Goal: Transaction & Acquisition: Purchase product/service

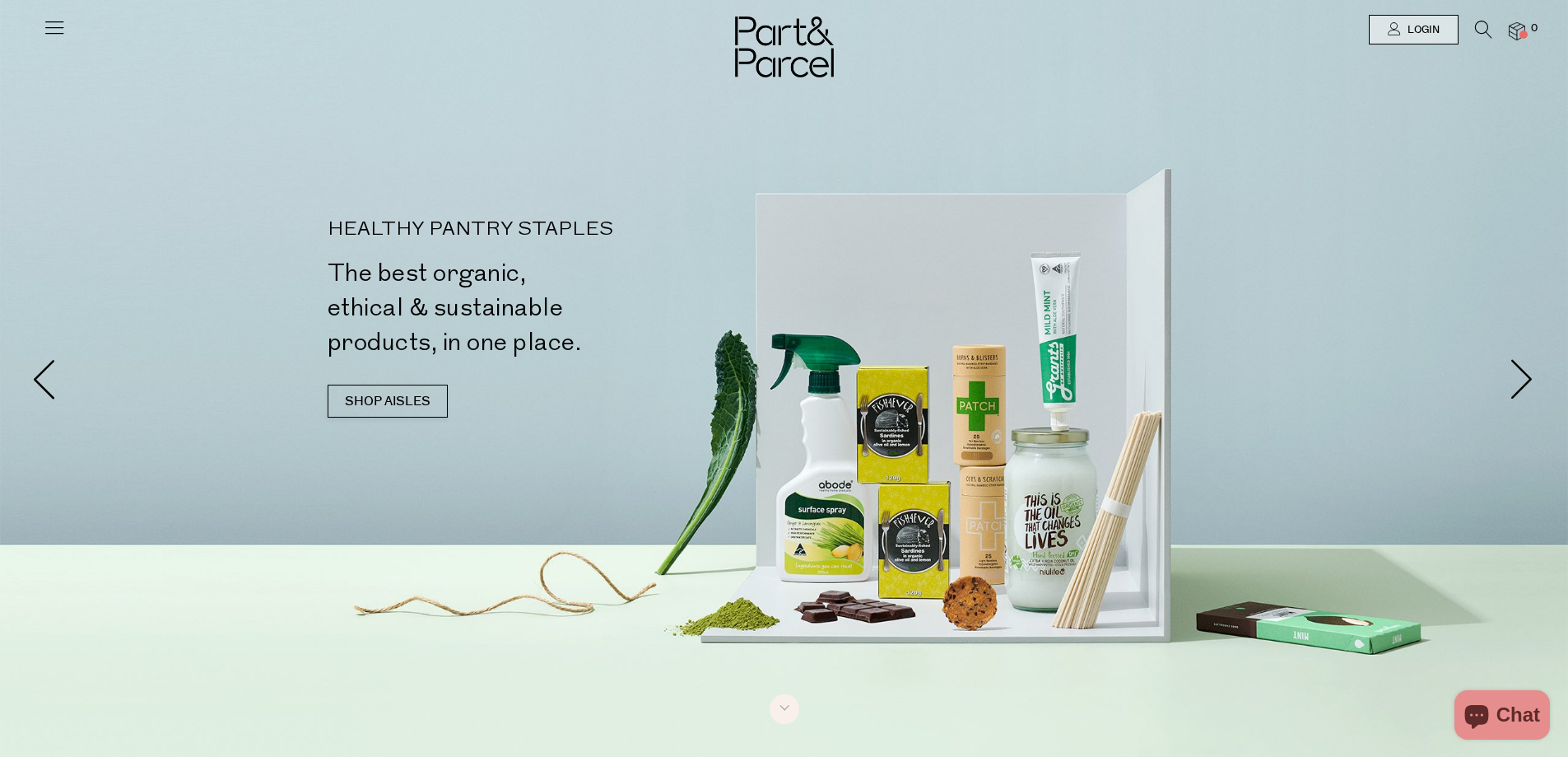
click at [48, 27] on icon at bounding box center [54, 27] width 23 height 23
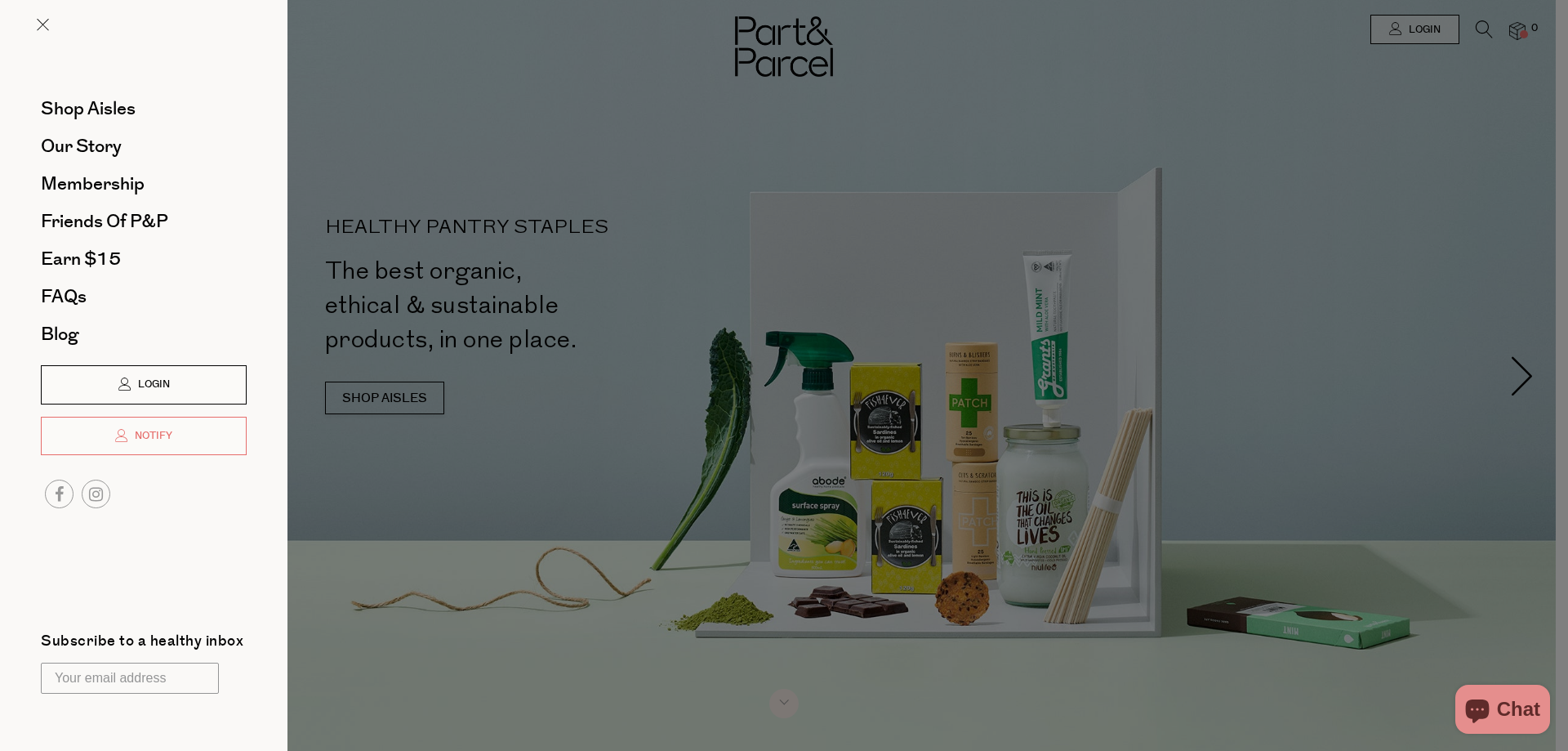
click at [148, 370] on link "Login" at bounding box center [143, 384] width 206 height 39
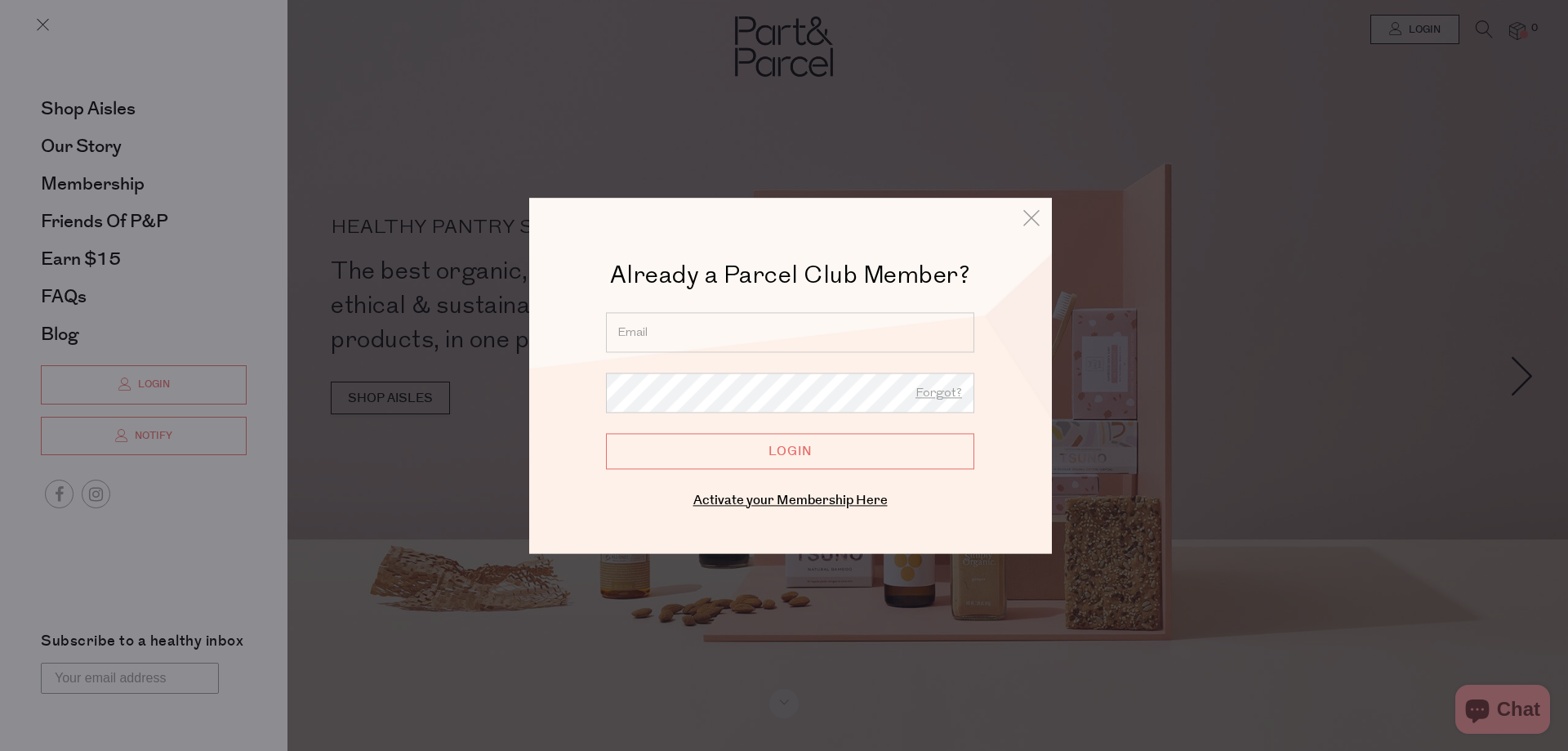
click at [835, 329] on input "email" at bounding box center [790, 332] width 369 height 40
type input "lliebenberg492@gmail.com"
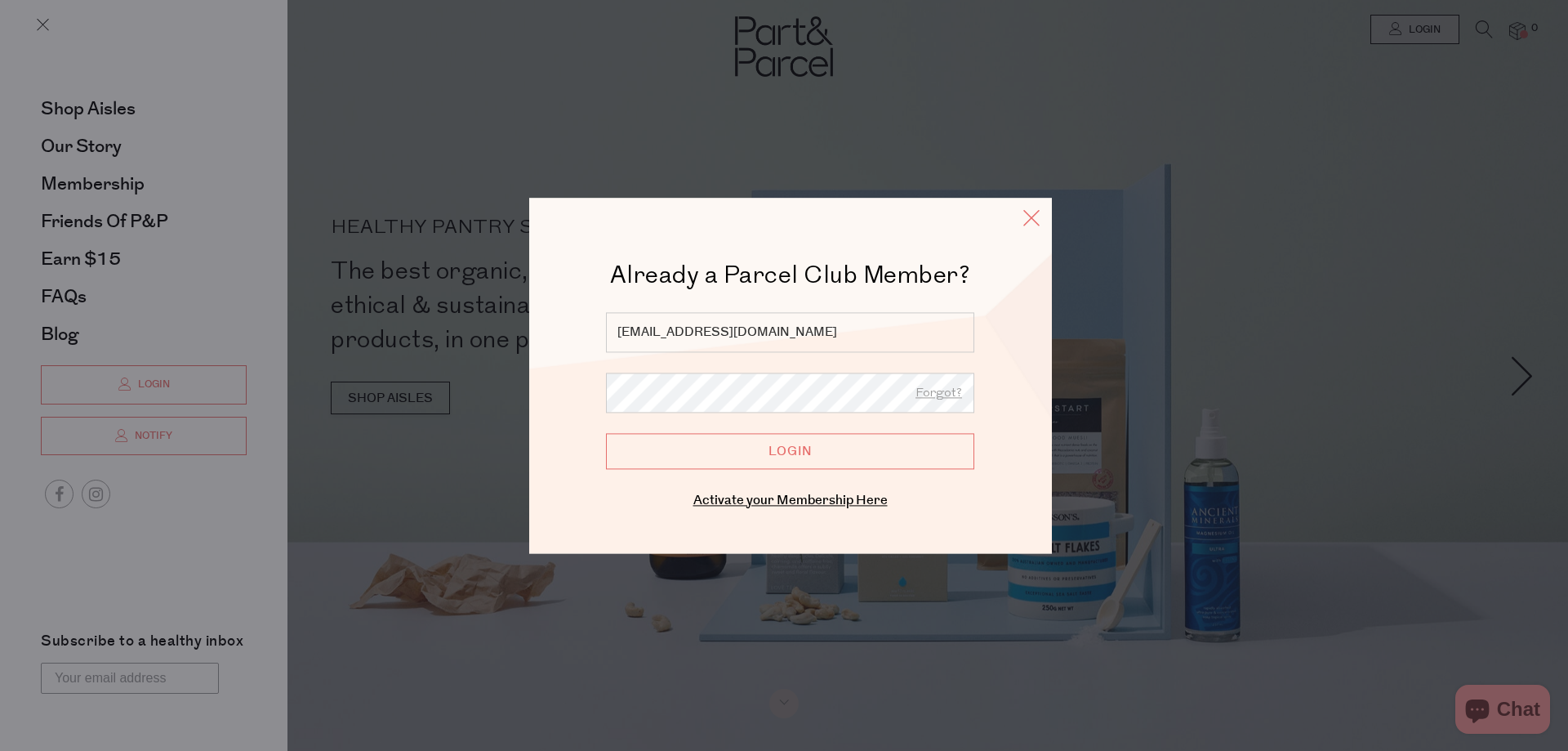
click at [1038, 216] on icon at bounding box center [1031, 218] width 25 height 24
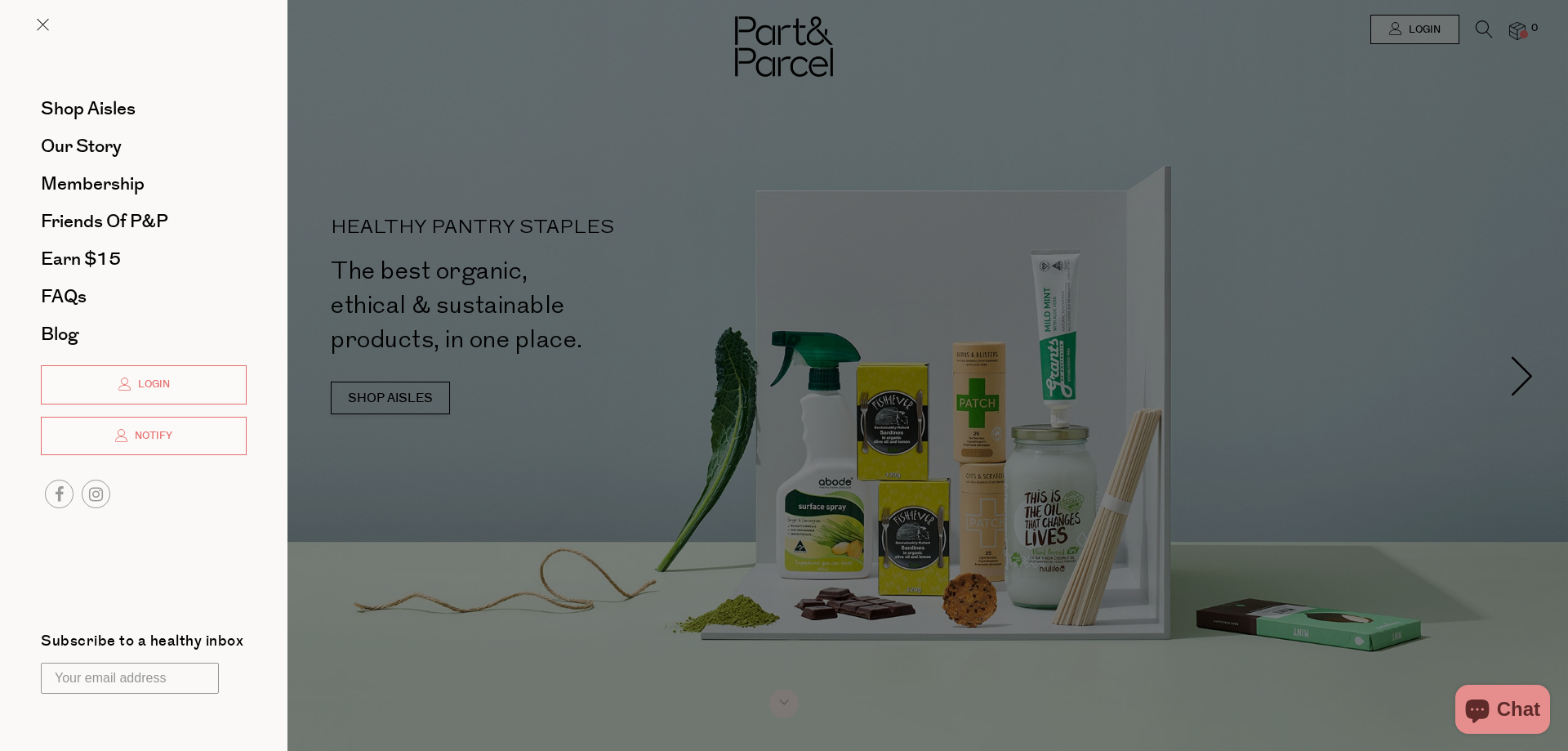
click at [125, 533] on div "Shop Aisles Our Story Membership Friends of P&P Earn $15 FAQs Blog Login Notify…" at bounding box center [143, 375] width 288 height 751
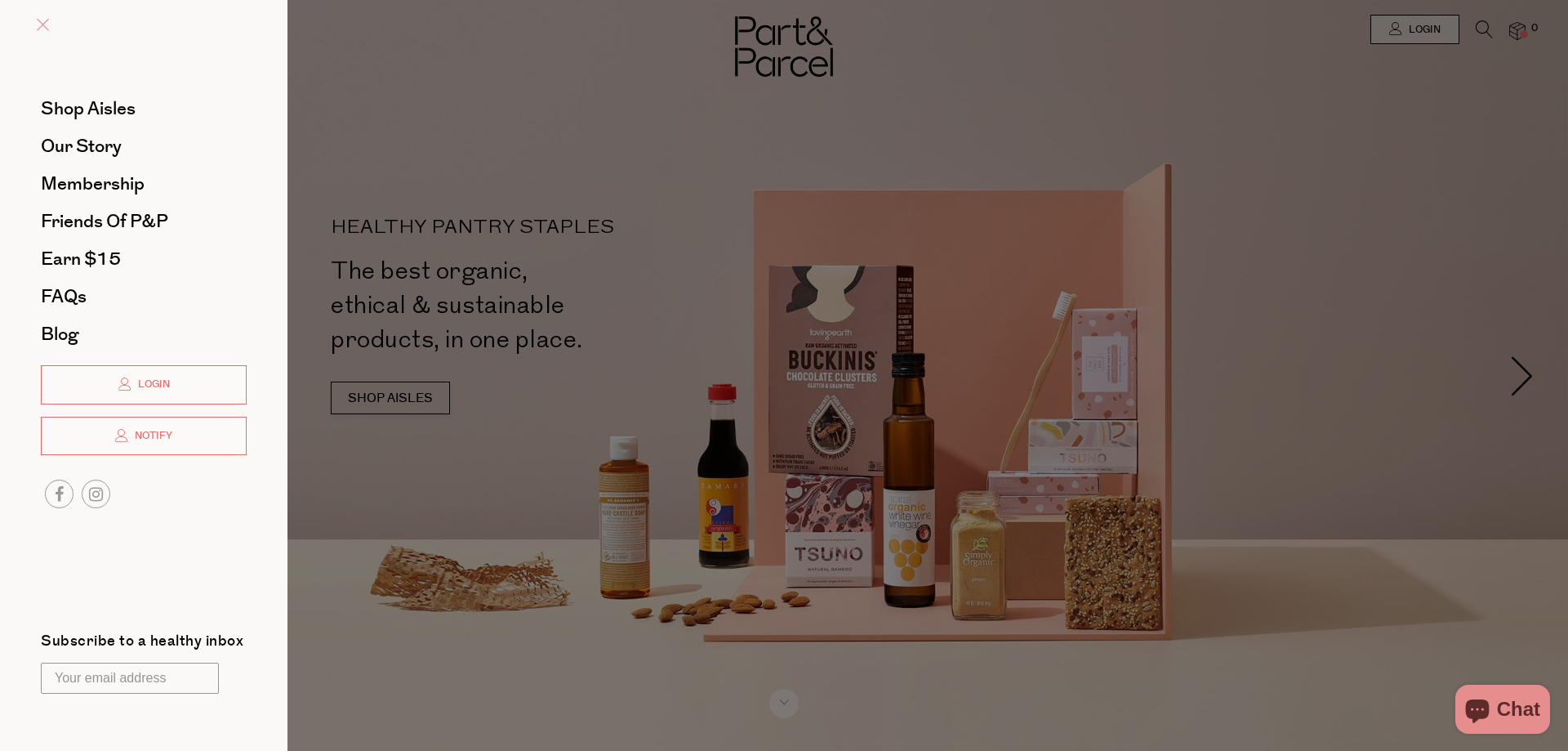
click at [40, 18] on link at bounding box center [42, 26] width 12 height 17
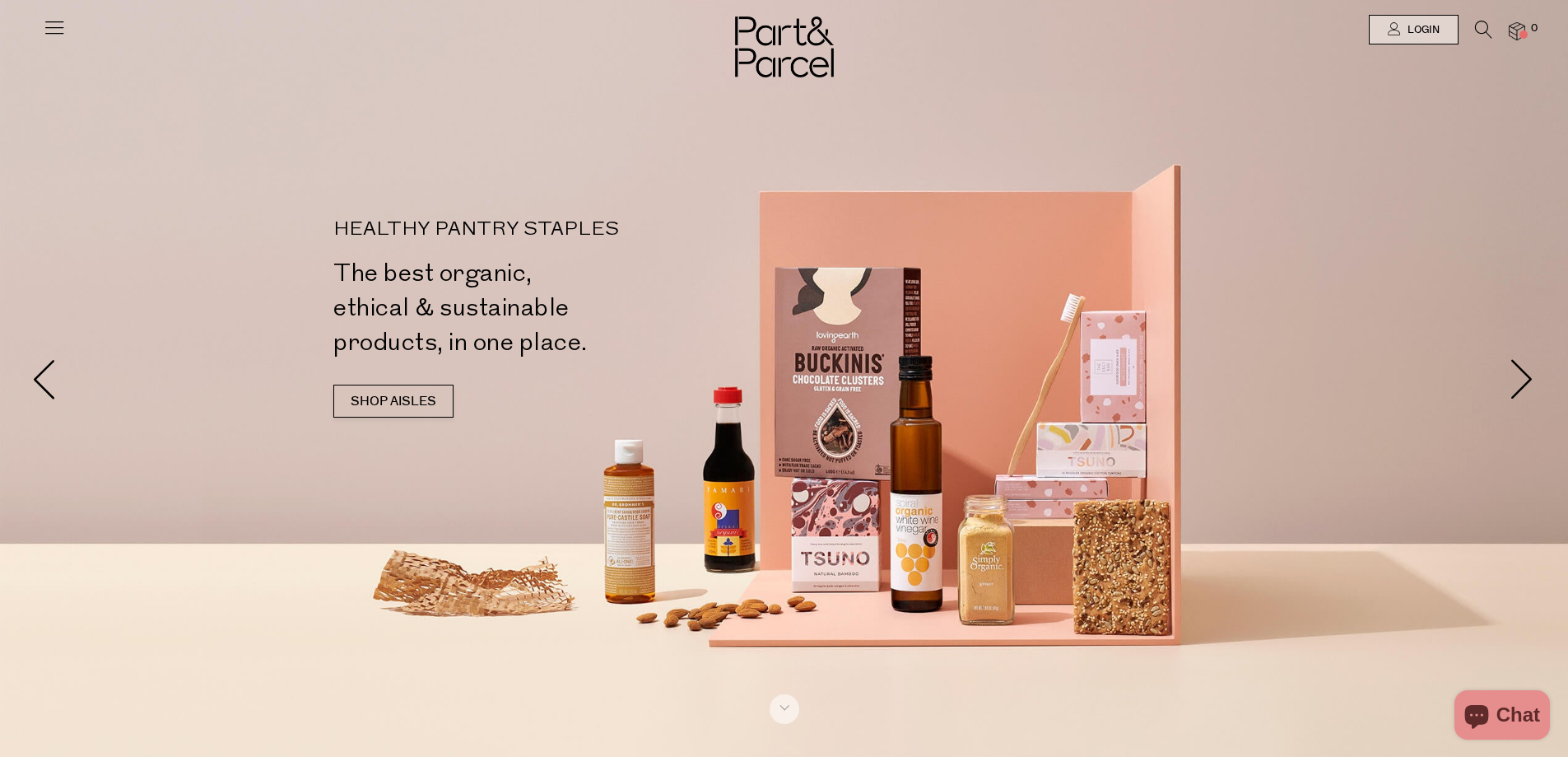
click at [1486, 32] on icon at bounding box center [1484, 29] width 17 height 18
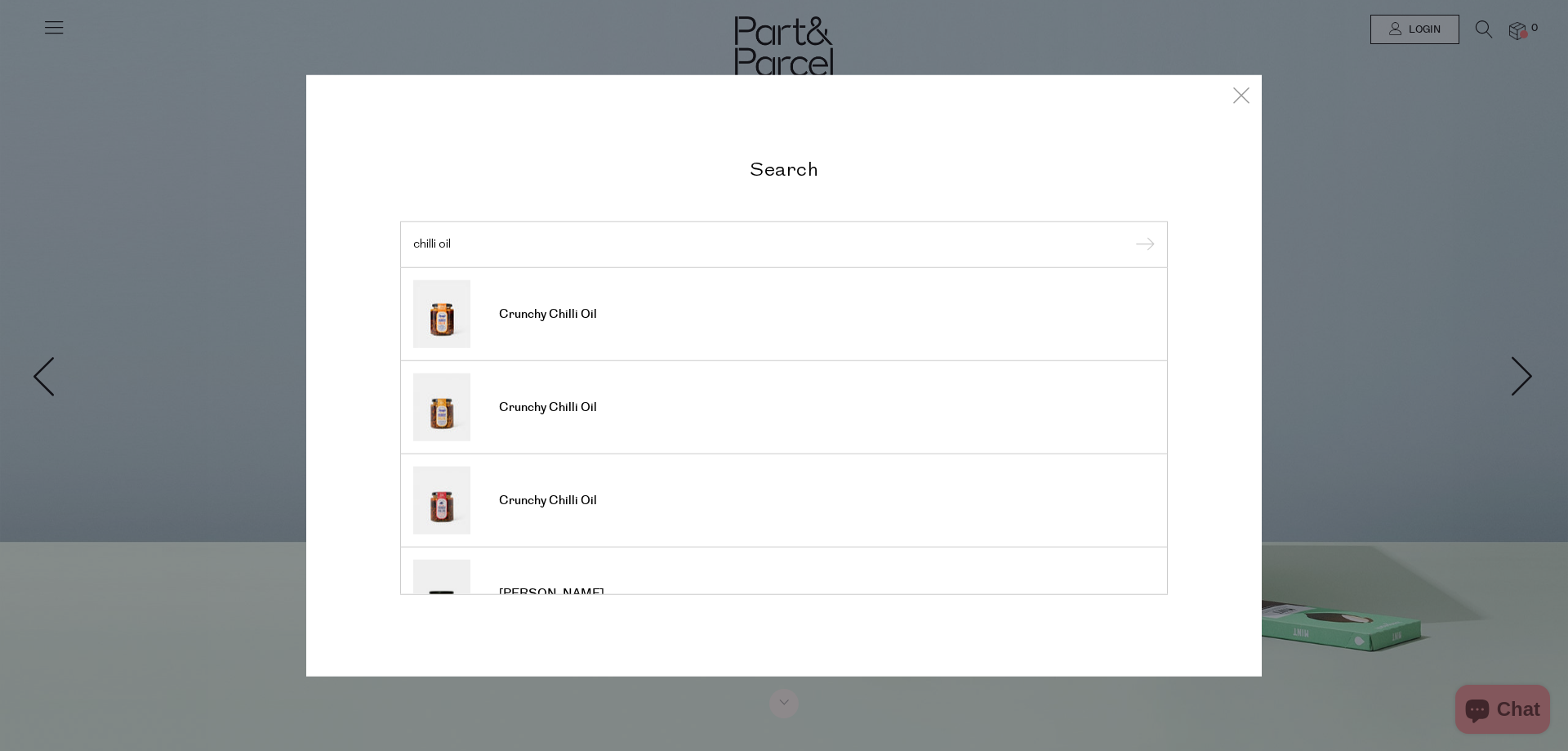
type input "chilli oil"
click at [1130, 232] on input "submit" at bounding box center [1142, 244] width 25 height 25
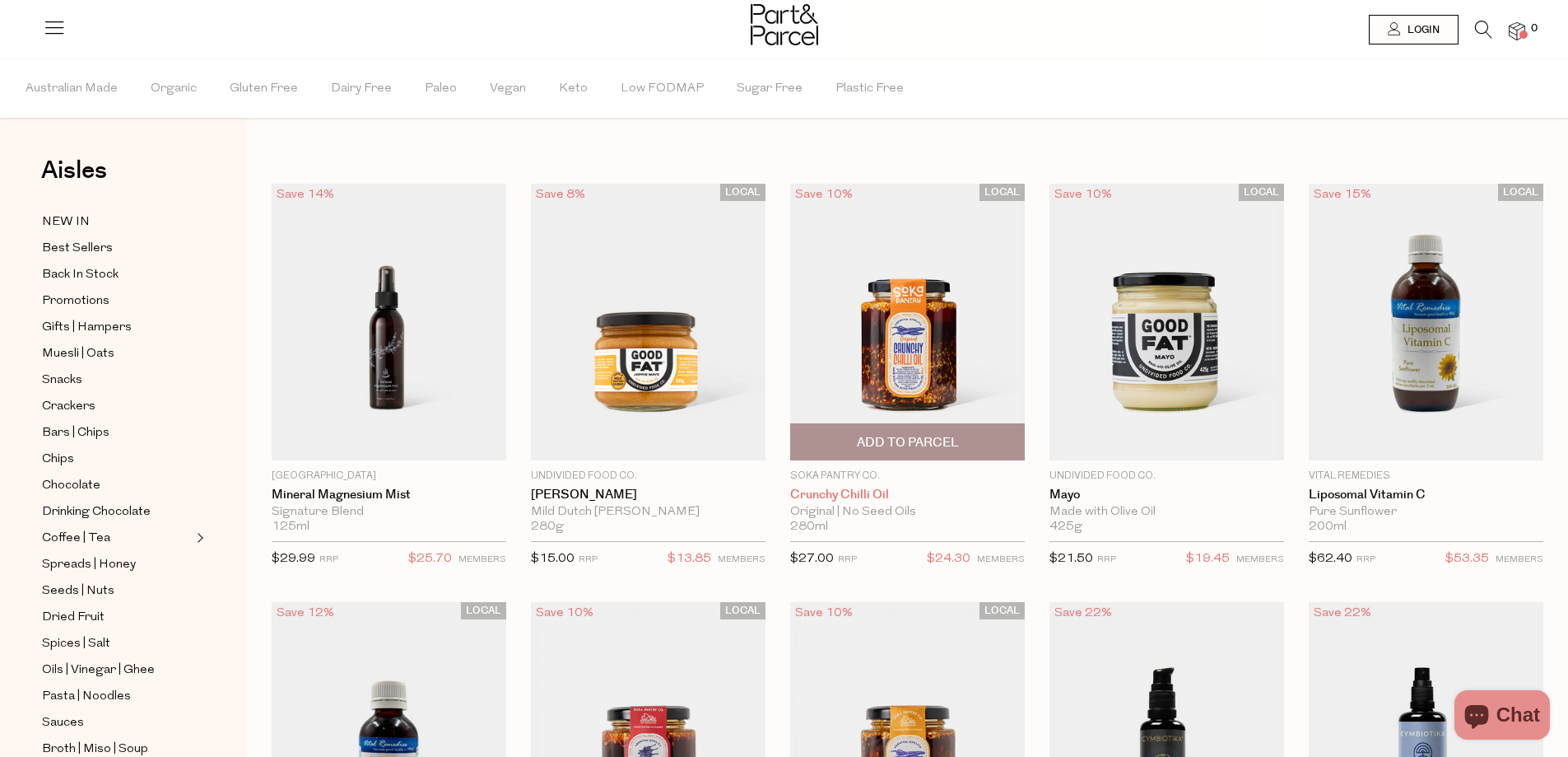
click at [884, 499] on link "Crunchy Chilli Oil" at bounding box center [907, 494] width 234 height 15
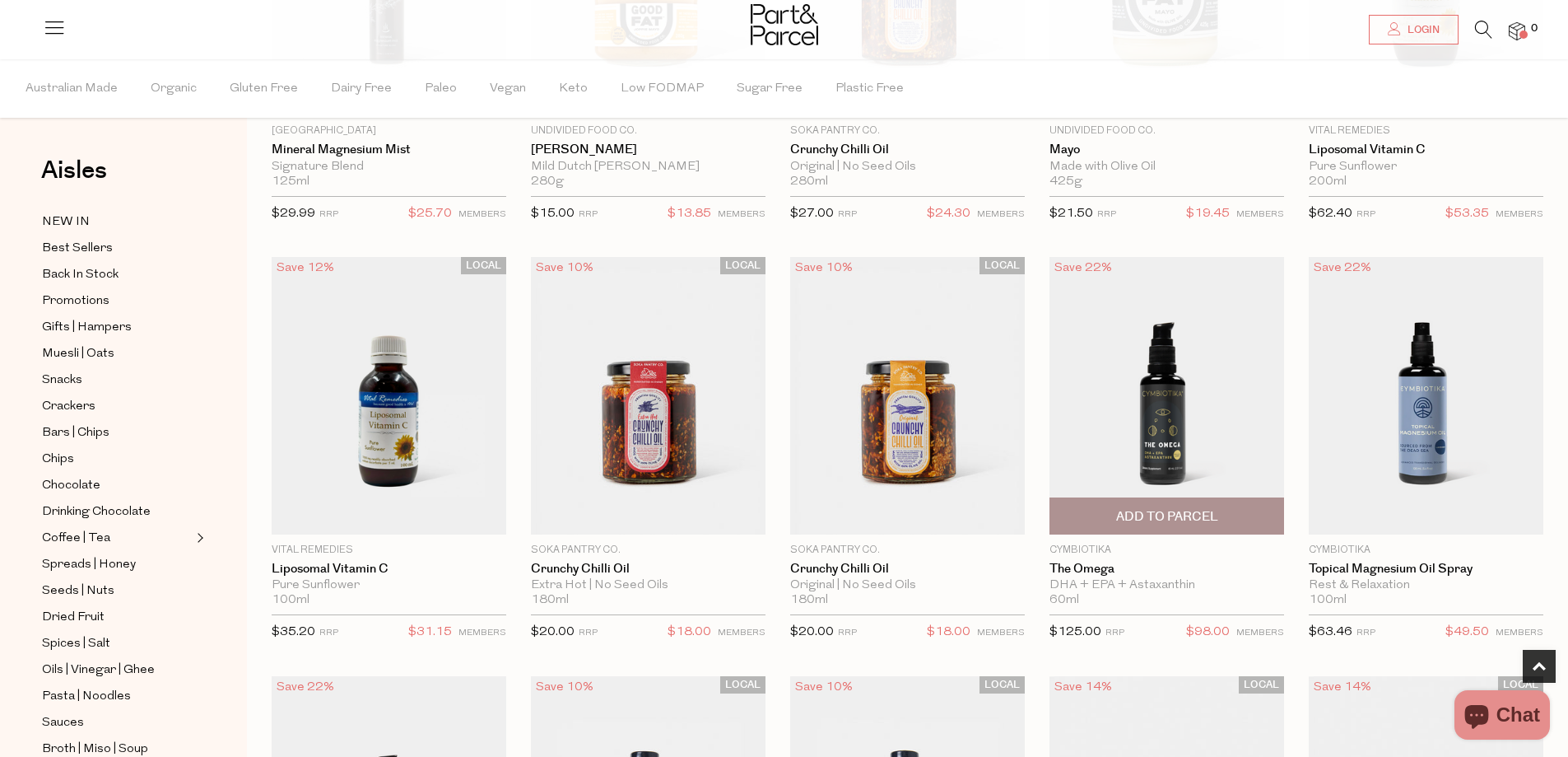
scroll to position [412, 0]
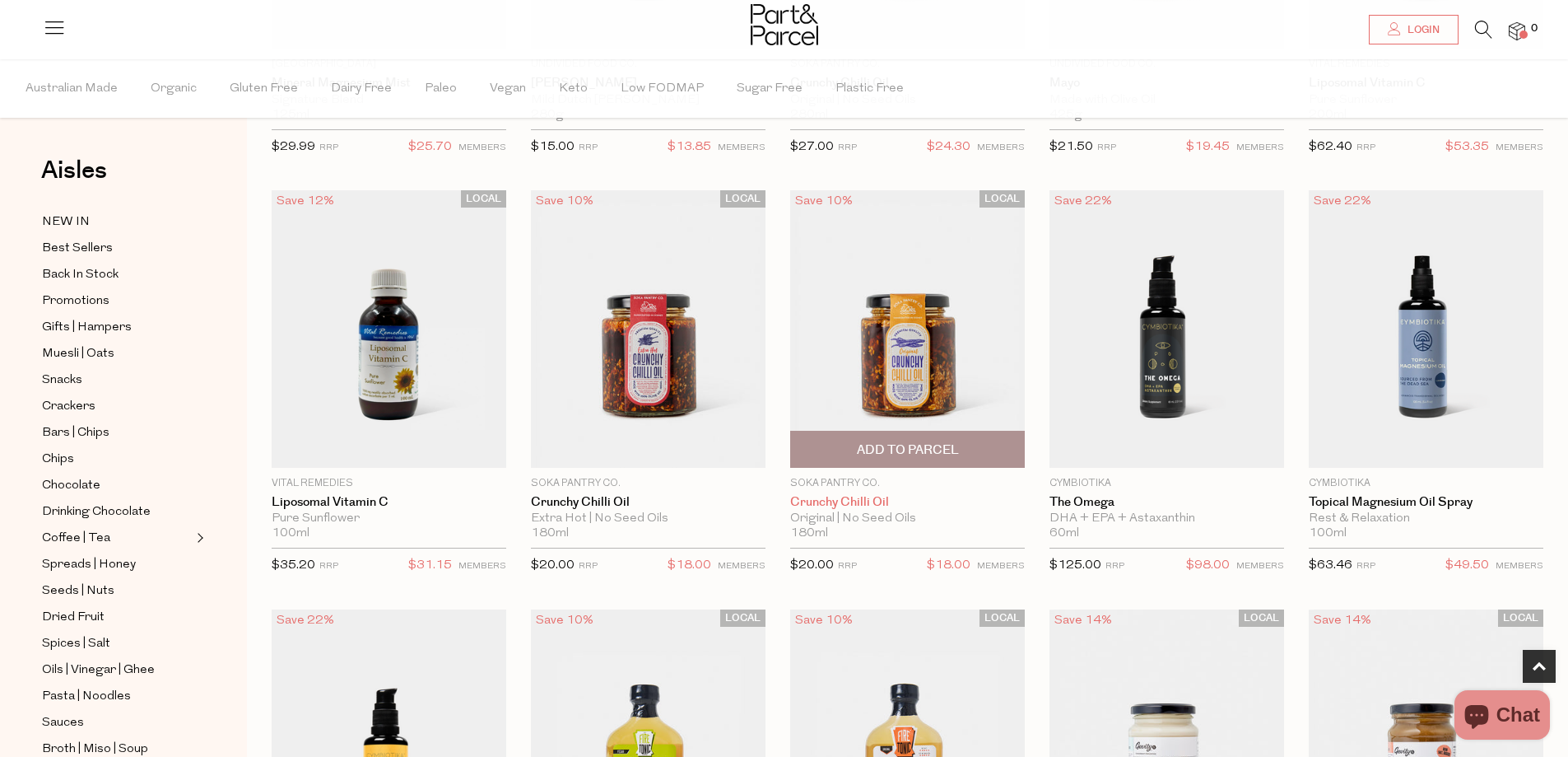
click at [863, 502] on link "Crunchy Chilli Oil" at bounding box center [907, 503] width 234 height 15
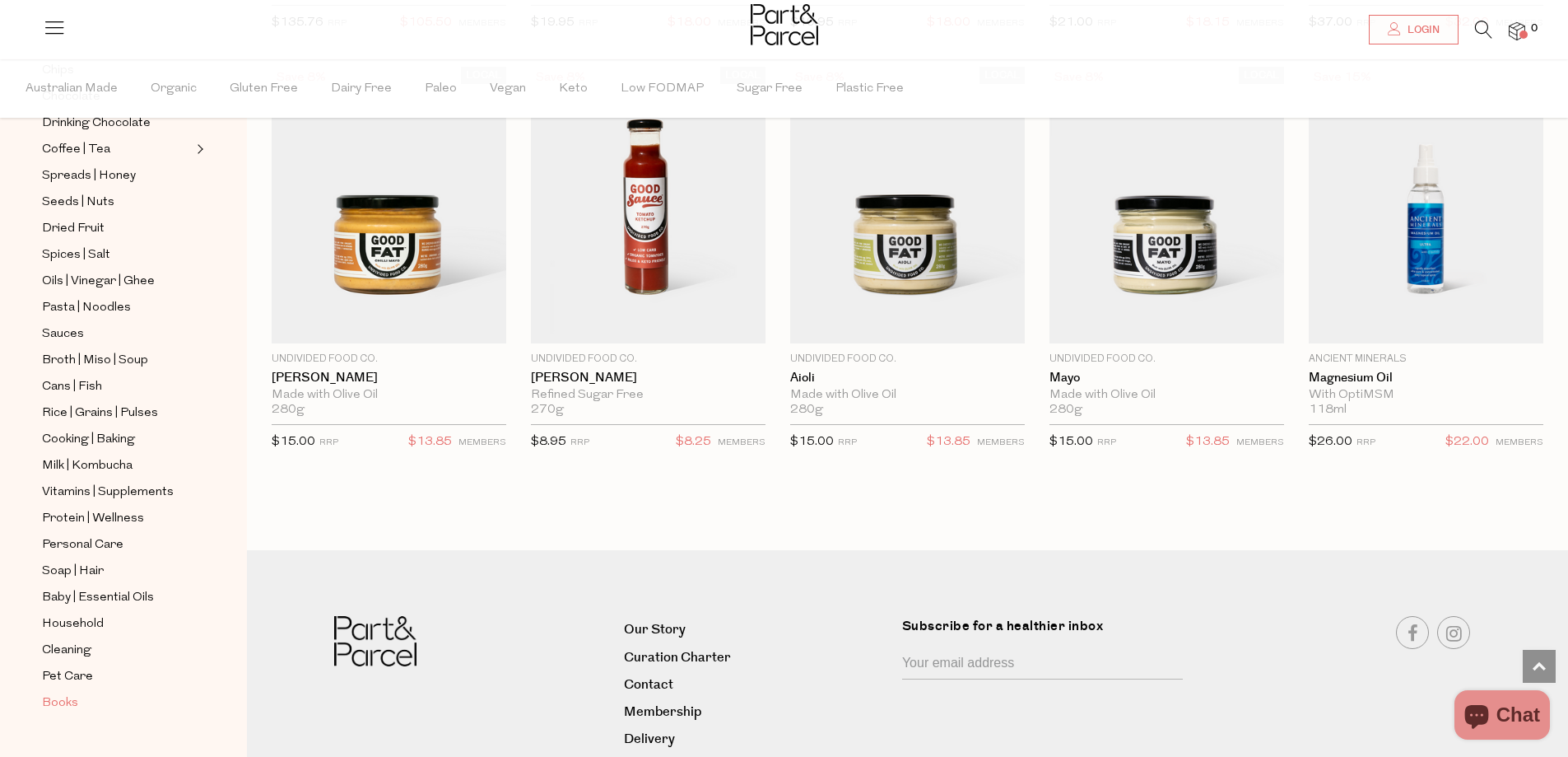
scroll to position [1464, 0]
